Goal: Use online tool/utility: Utilize a website feature to perform a specific function

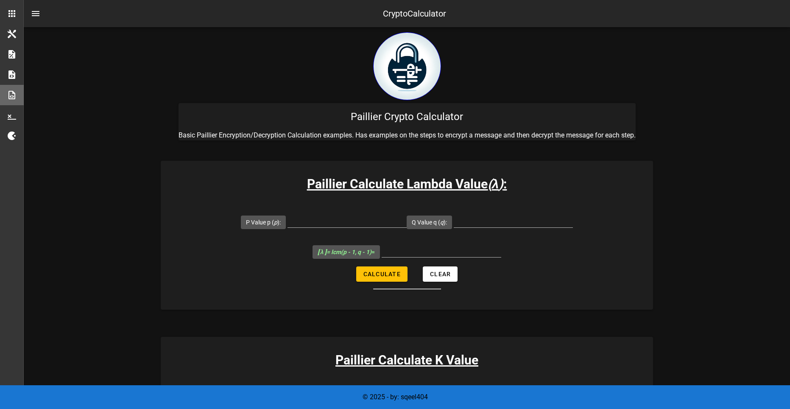
scroll to position [42, 0]
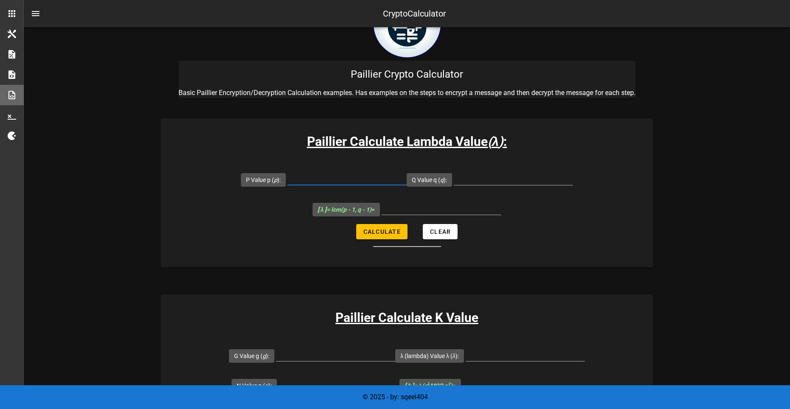
click at [326, 179] on input "P Value p ( p ):" at bounding box center [347, 178] width 119 height 14
click at [346, 182] on input "P Value p ( p ):" at bounding box center [347, 178] width 119 height 14
type input "107"
click at [536, 177] on input "Q Value q ( q ):" at bounding box center [513, 178] width 119 height 14
click at [515, 177] on input "Q Value q ( q ):" at bounding box center [513, 178] width 119 height 14
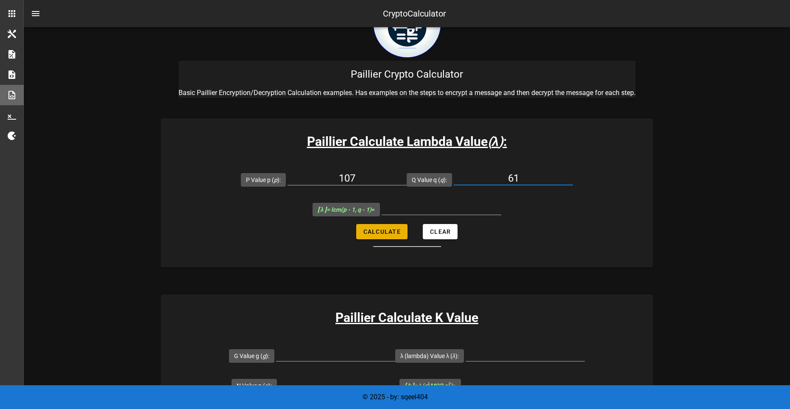
type input "61"
click at [398, 234] on span "Calculate" at bounding box center [382, 231] width 38 height 7
type input "3180"
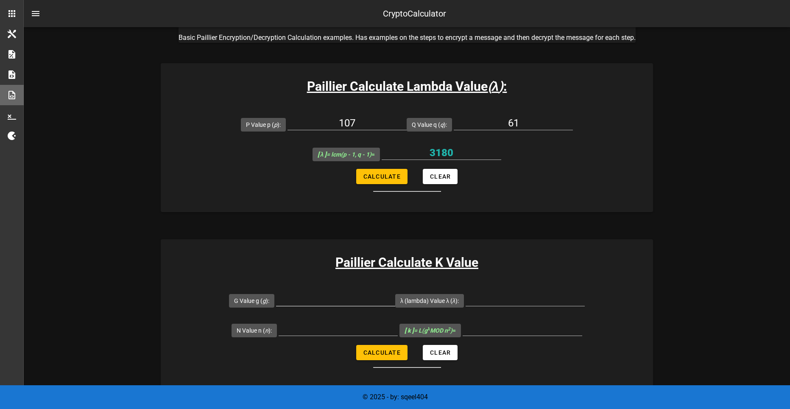
scroll to position [127, 0]
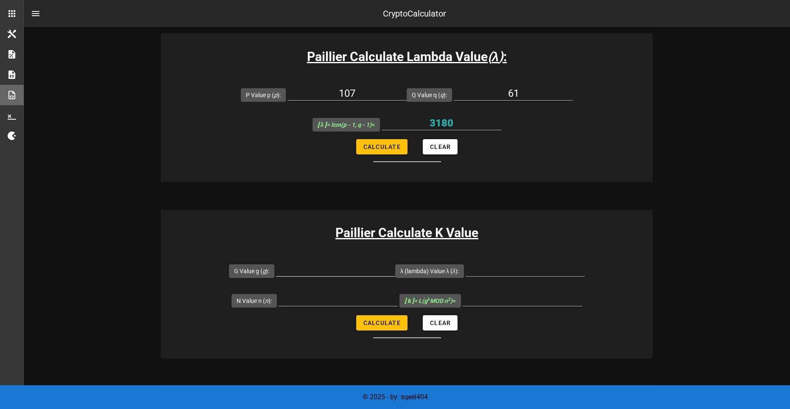
click at [324, 269] on input "G Value g ( g ):" at bounding box center [335, 270] width 119 height 14
type input "7019"
click at [511, 273] on input "λ (lambda) Value λ ( λ ):" at bounding box center [525, 270] width 119 height 14
type input "3180"
click at [335, 301] on input "N Value n ( n ):" at bounding box center [338, 299] width 119 height 14
